Goal: Information Seeking & Learning: Learn about a topic

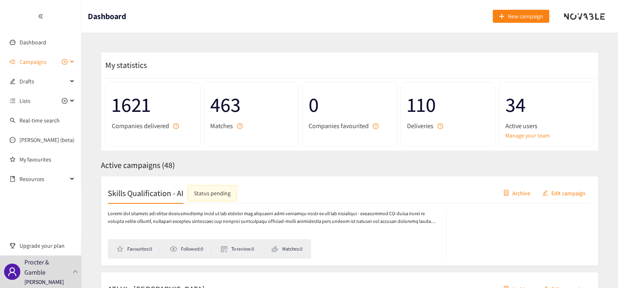
click at [71, 62] on icon at bounding box center [73, 62] width 4 height 0
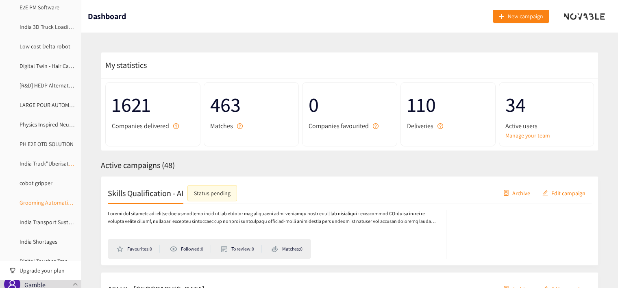
scroll to position [650, 0]
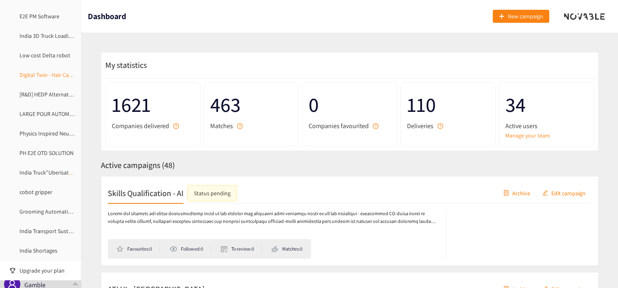
click at [47, 73] on link "Digital Twin - Hair Care Bottle" at bounding box center [55, 74] width 70 height 7
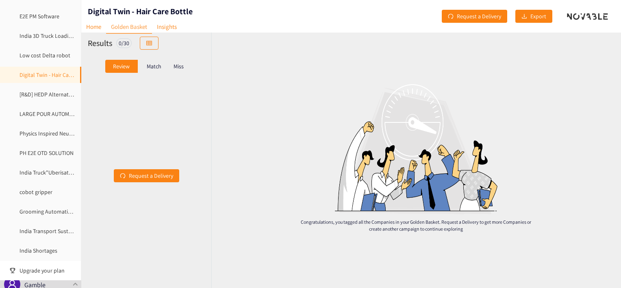
click at [156, 69] on p "Match" at bounding box center [154, 66] width 15 height 7
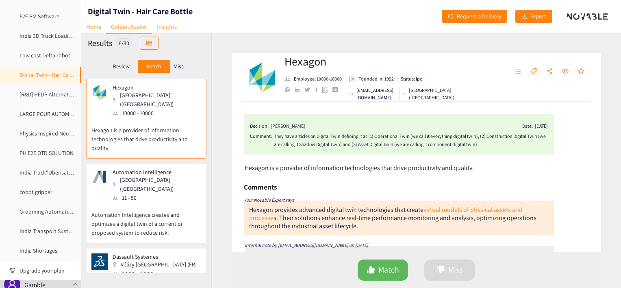
click at [176, 28] on link "Insights" at bounding box center [167, 26] width 30 height 13
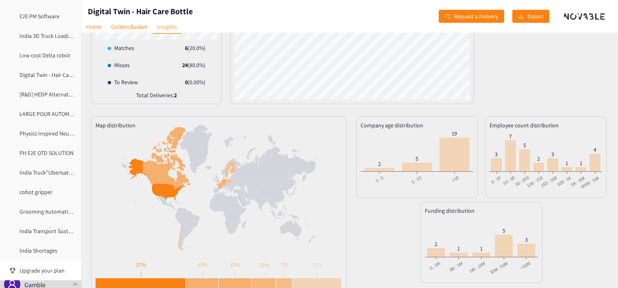
scroll to position [152, 0]
